Goal: Task Accomplishment & Management: Complete application form

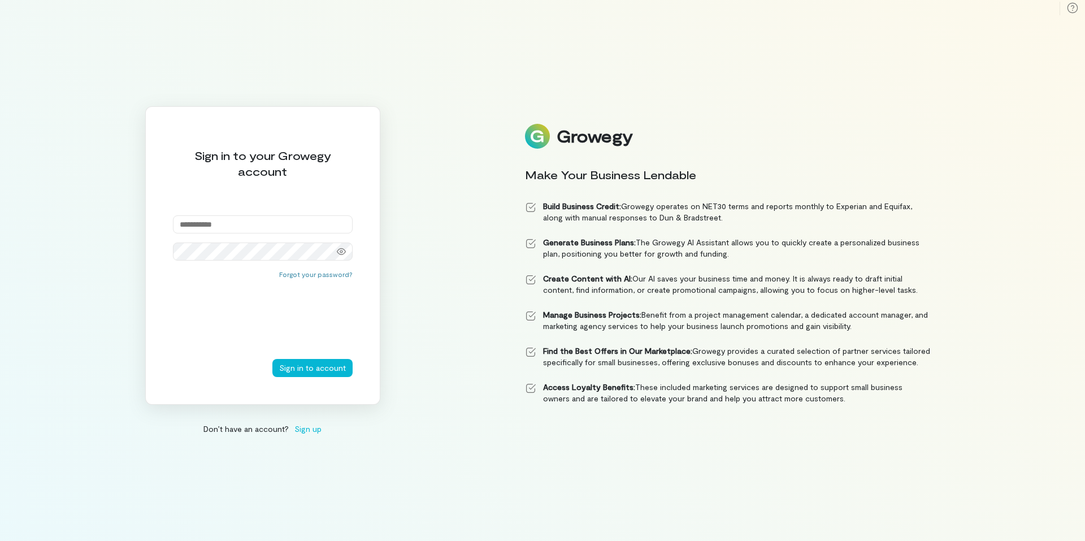
click at [211, 222] on input "email" at bounding box center [263, 224] width 180 height 18
type input "**********"
click at [341, 250] on icon at bounding box center [341, 251] width 9 height 9
click at [303, 370] on button "Sign in to account" at bounding box center [312, 368] width 80 height 18
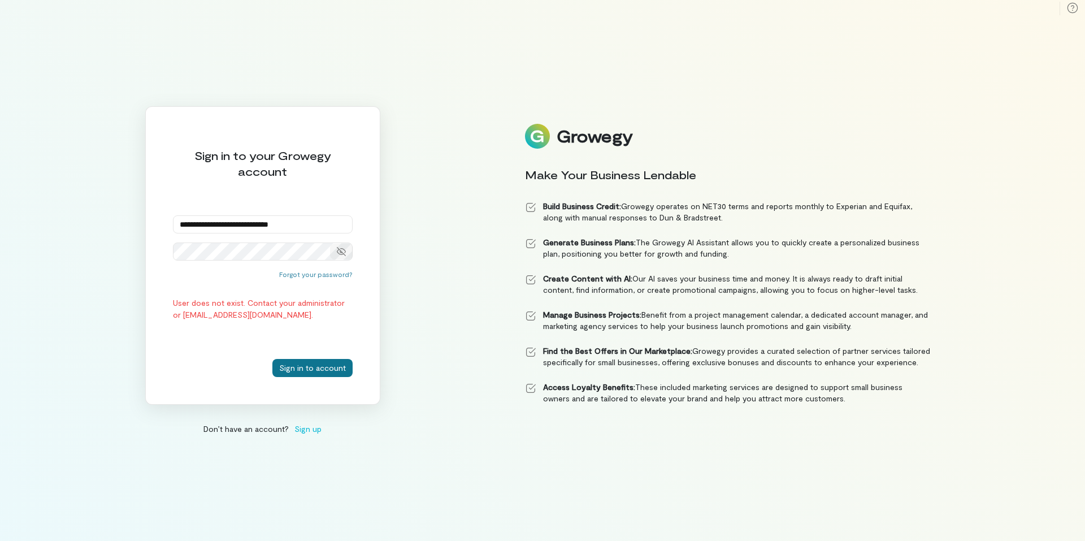
click at [300, 368] on button "Sign in to account" at bounding box center [312, 368] width 80 height 18
click at [301, 367] on button "Sign in to account" at bounding box center [312, 368] width 80 height 18
click at [303, 427] on span "Sign up" at bounding box center [307, 429] width 27 height 12
